Goal: Information Seeking & Learning: Learn about a topic

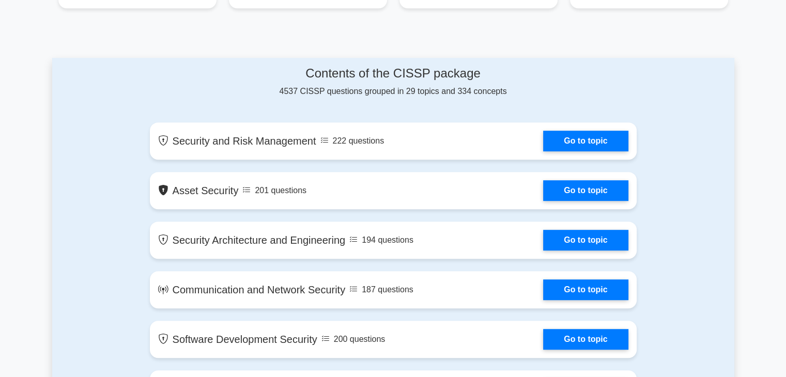
scroll to position [521, 0]
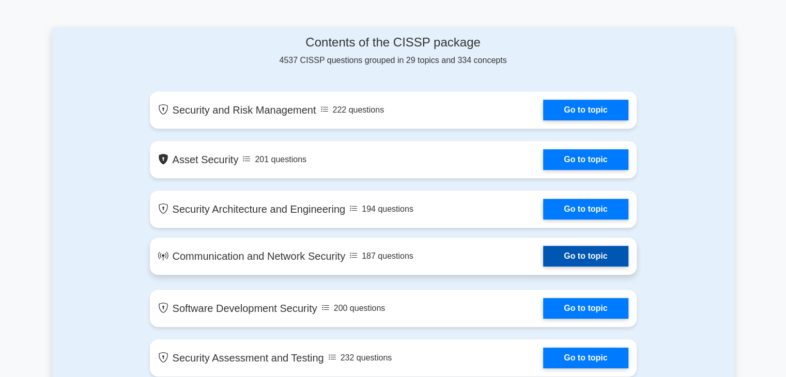
click at [575, 253] on link "Go to topic" at bounding box center [585, 256] width 85 height 21
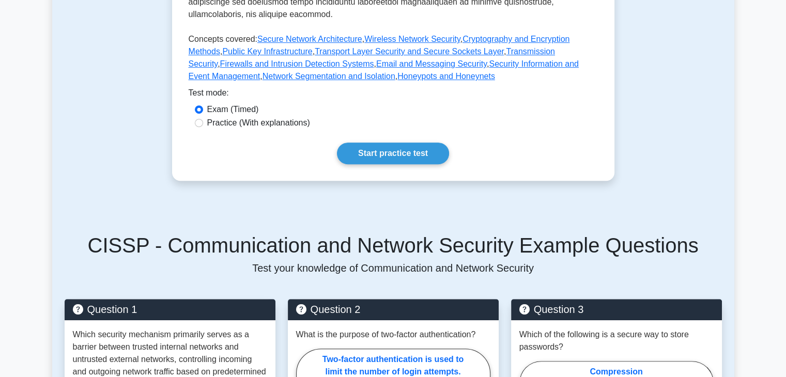
scroll to position [519, 0]
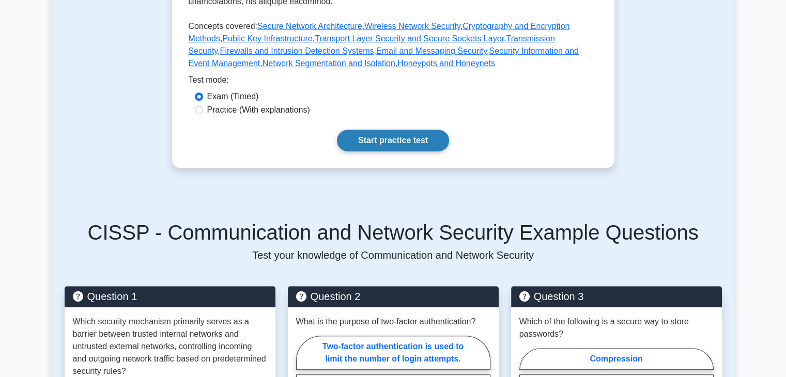
click at [415, 130] on link "Start practice test" at bounding box center [393, 141] width 112 height 22
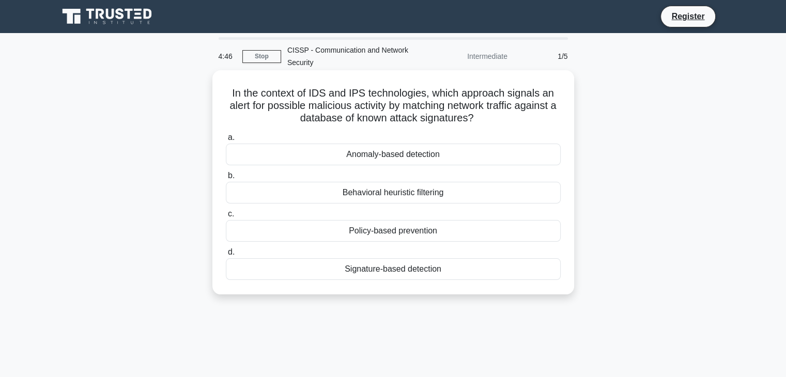
click at [354, 194] on div "Behavioral heuristic filtering" at bounding box center [393, 193] width 335 height 22
click at [226, 179] on input "b. Behavioral heuristic filtering" at bounding box center [226, 176] width 0 height 7
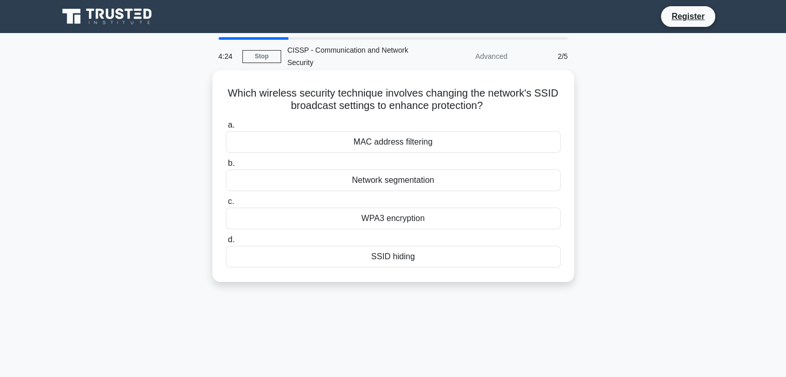
click at [361, 144] on div "MAC address filtering" at bounding box center [393, 142] width 335 height 22
click at [226, 129] on input "a. MAC address filtering" at bounding box center [226, 125] width 0 height 7
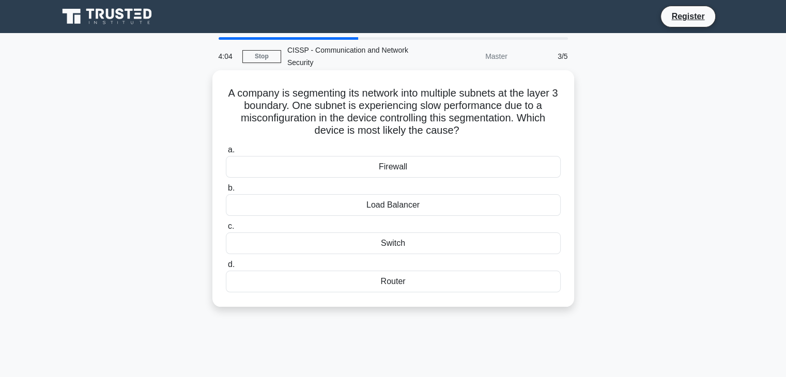
click at [403, 278] on div "Router" at bounding box center [393, 282] width 335 height 22
click at [226, 268] on input "d. Router" at bounding box center [226, 265] width 0 height 7
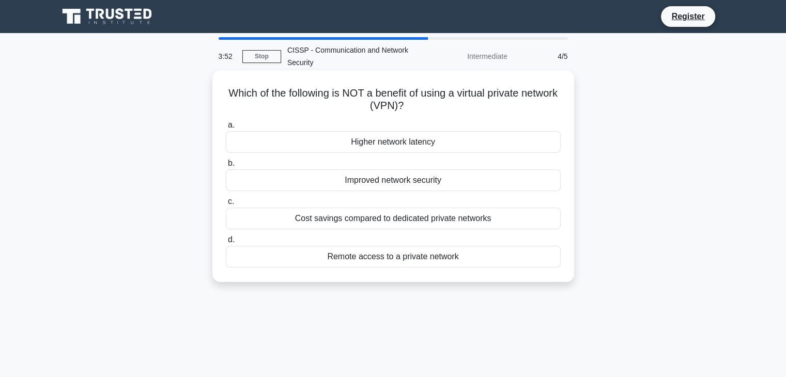
click at [396, 262] on div "Remote access to a private network" at bounding box center [393, 257] width 335 height 22
click at [226, 244] on input "d. Remote access to a private network" at bounding box center [226, 240] width 0 height 7
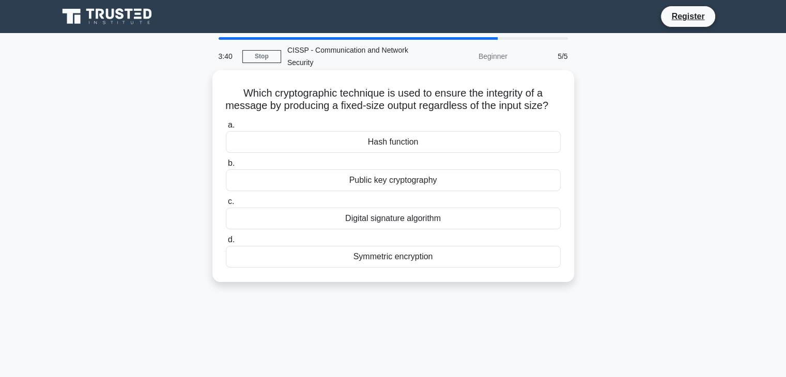
click at [367, 191] on div "Public key cryptography" at bounding box center [393, 181] width 335 height 22
click at [226, 167] on input "b. Public key cryptography" at bounding box center [226, 163] width 0 height 7
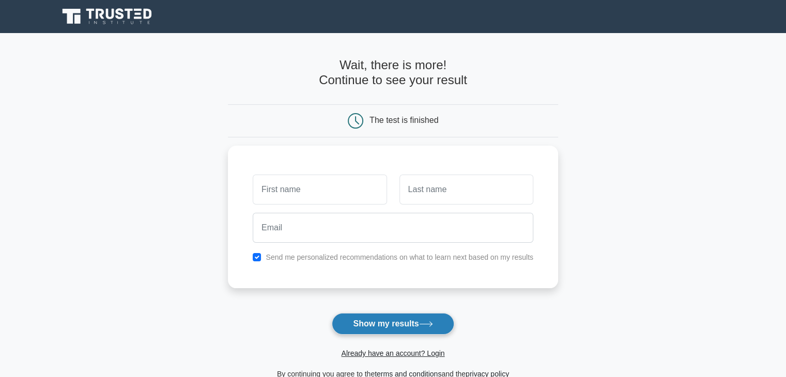
click at [409, 321] on button "Show my results" at bounding box center [393, 324] width 122 height 22
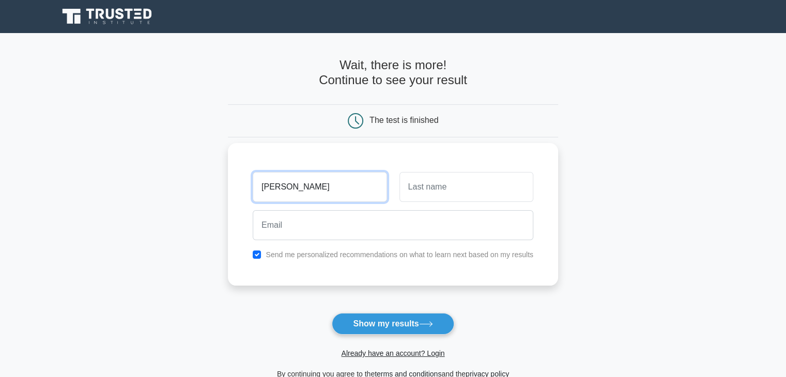
type input "[PERSON_NAME]"
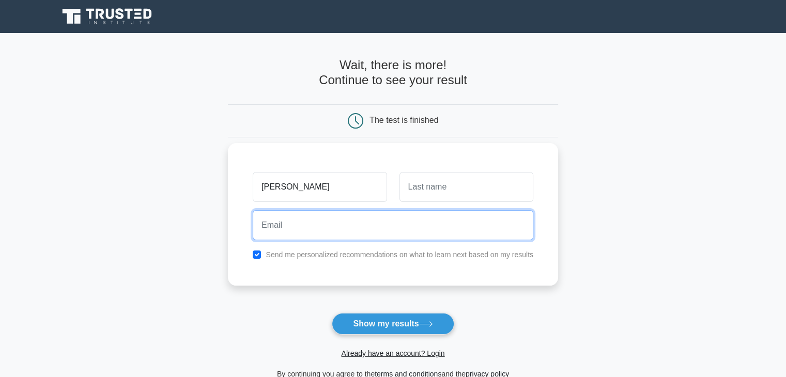
click at [315, 232] on input "email" at bounding box center [393, 225] width 281 height 30
type input "[EMAIL_ADDRESS][DOMAIN_NAME]"
click at [332, 313] on button "Show my results" at bounding box center [393, 324] width 122 height 22
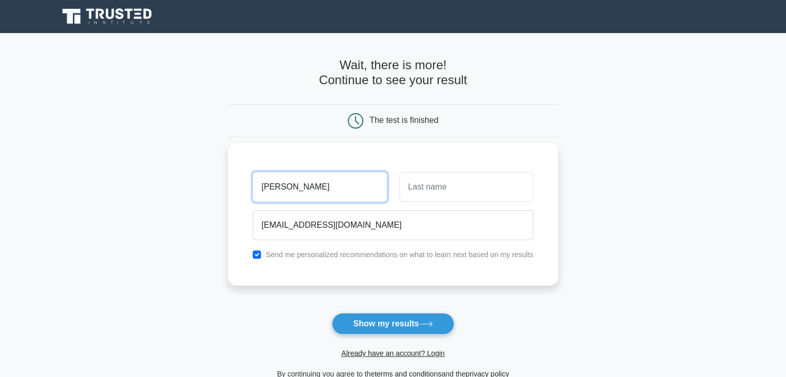
click at [356, 182] on input "munagala rama krishna" at bounding box center [320, 187] width 134 height 30
drag, startPoint x: 356, startPoint y: 182, endPoint x: 300, endPoint y: 188, distance: 56.1
click at [300, 188] on input "munagala rama krishna" at bounding box center [320, 187] width 134 height 30
type input "munagala"
click at [437, 190] on input "text" at bounding box center [467, 187] width 134 height 30
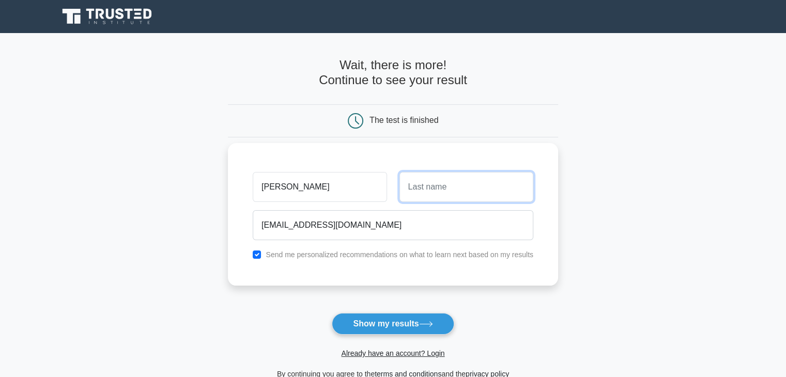
paste input "rama krishna"
type input "rama krishna"
click at [332, 313] on button "Show my results" at bounding box center [393, 324] width 122 height 22
